Goal: Navigation & Orientation: Find specific page/section

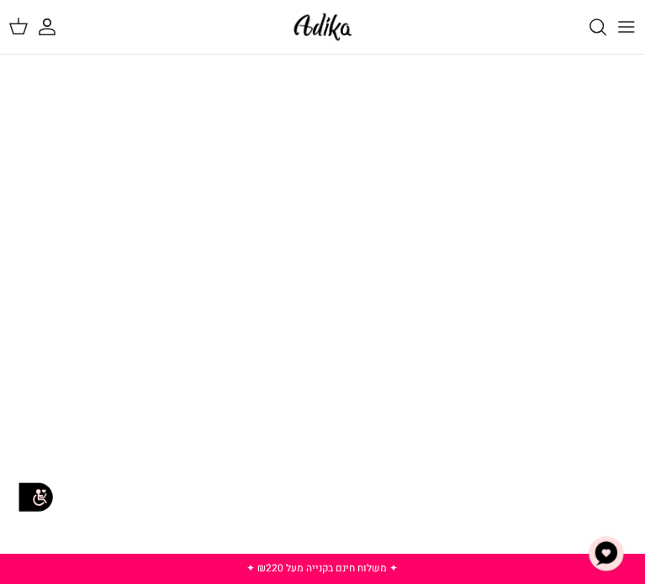
click at [619, 22] on line "Toggle menu" at bounding box center [626, 22] width 15 height 0
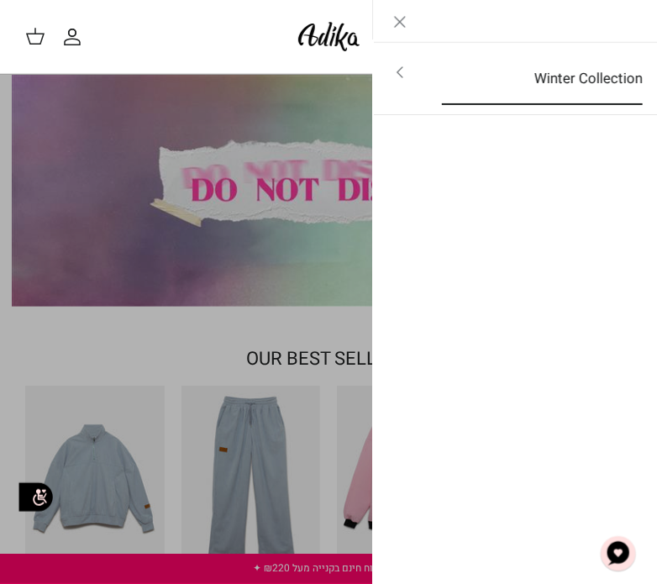
click at [491, 76] on link "Winter Collection" at bounding box center [542, 79] width 231 height 52
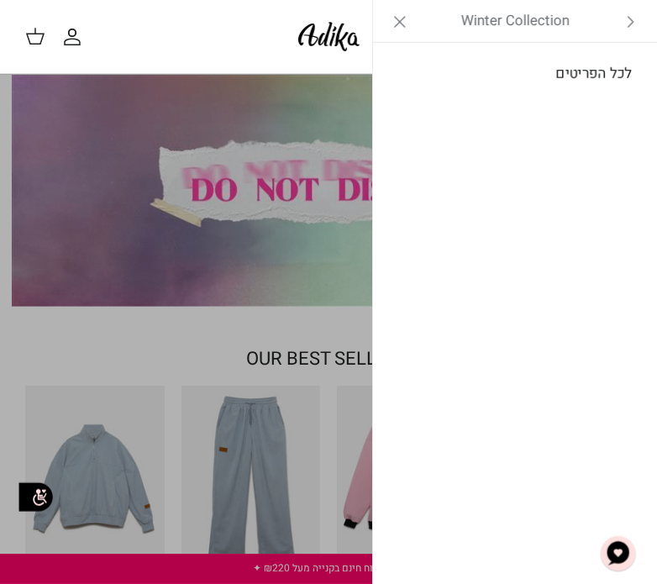
click at [582, 85] on link "לכל הפריטים" at bounding box center [516, 74] width 268 height 42
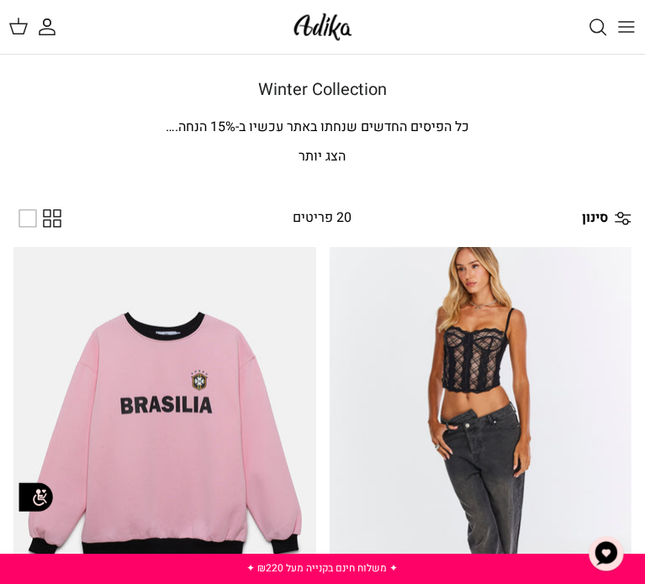
click at [619, 22] on line "Toggle menu" at bounding box center [626, 22] width 15 height 0
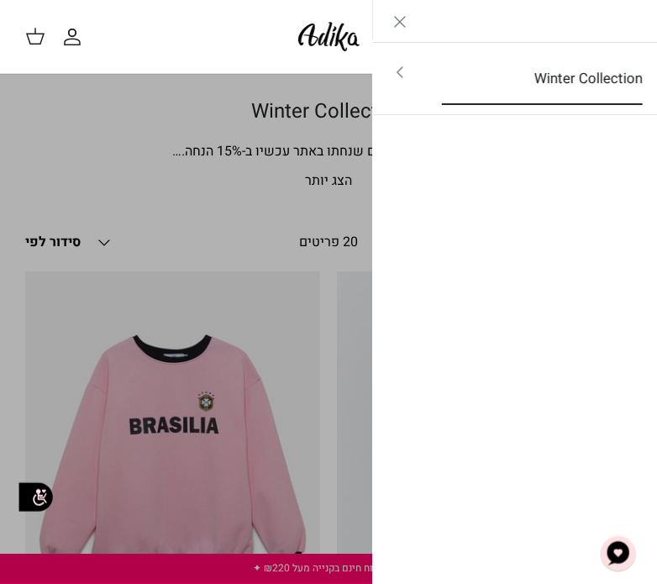
click at [464, 76] on link "Winter Collection" at bounding box center [542, 79] width 231 height 52
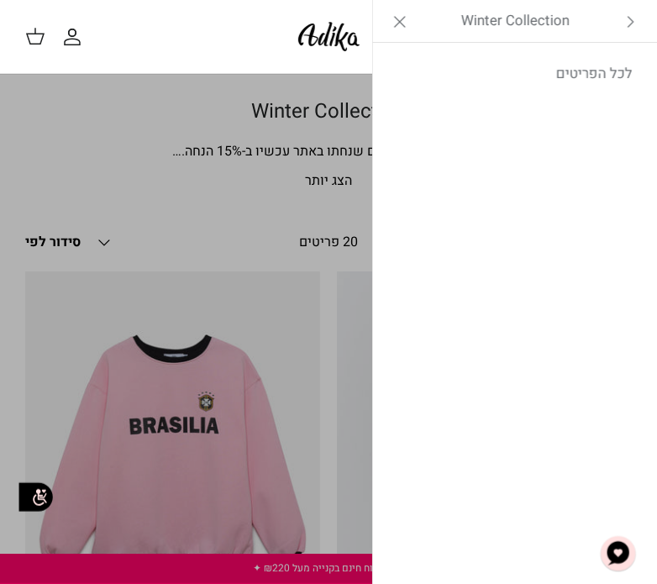
click at [418, 23] on link "Close" at bounding box center [400, 21] width 54 height 42
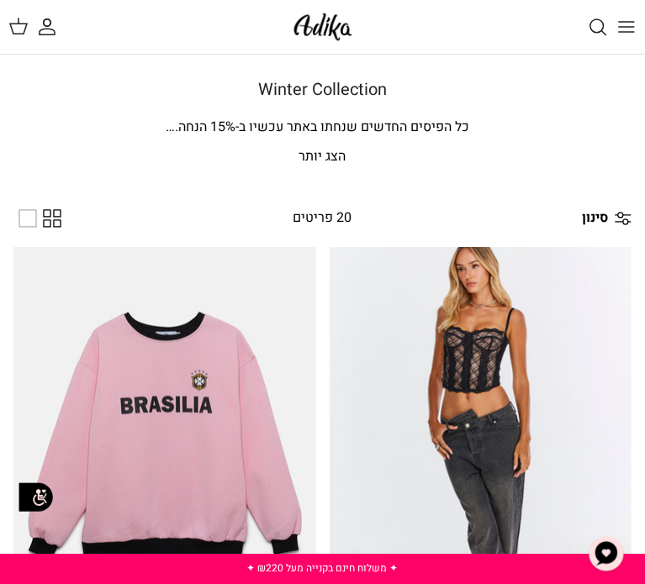
click at [345, 29] on img at bounding box center [322, 26] width 67 height 37
